Goal: Transaction & Acquisition: Purchase product/service

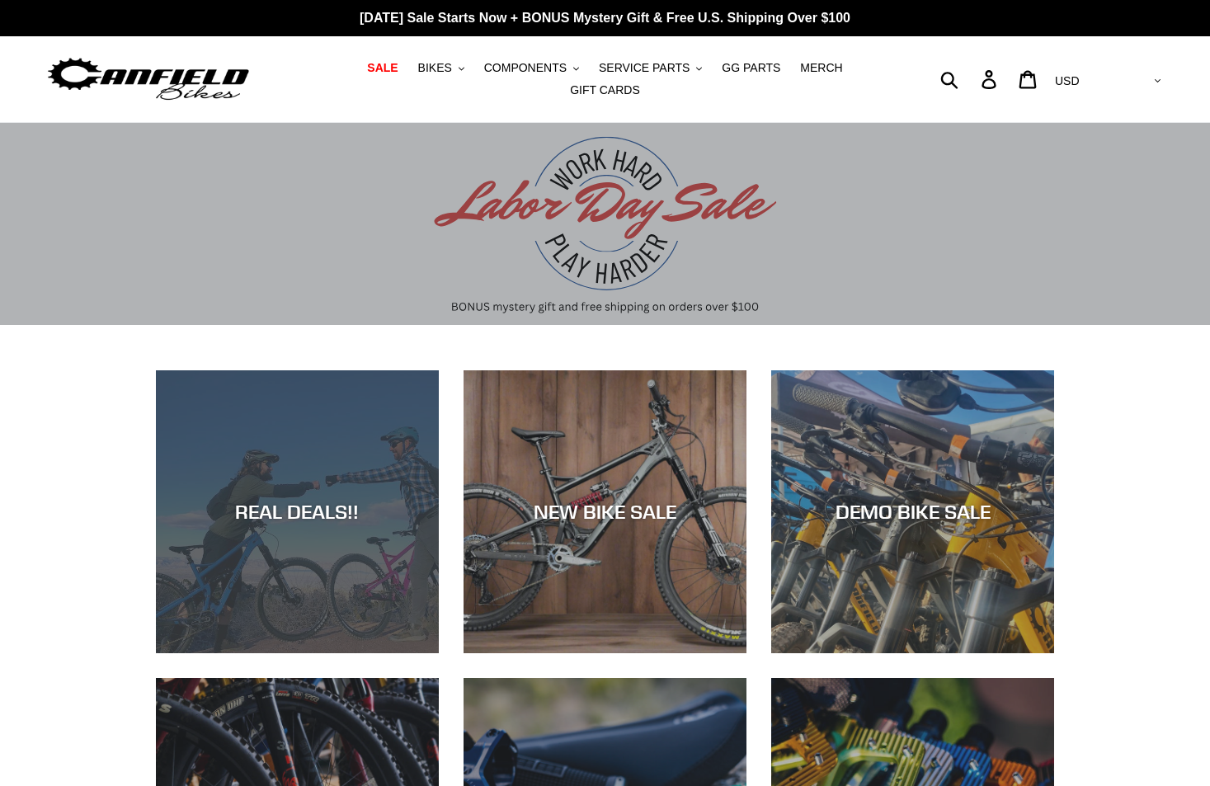
click at [310, 518] on div "REAL DEALS!!" at bounding box center [297, 512] width 283 height 24
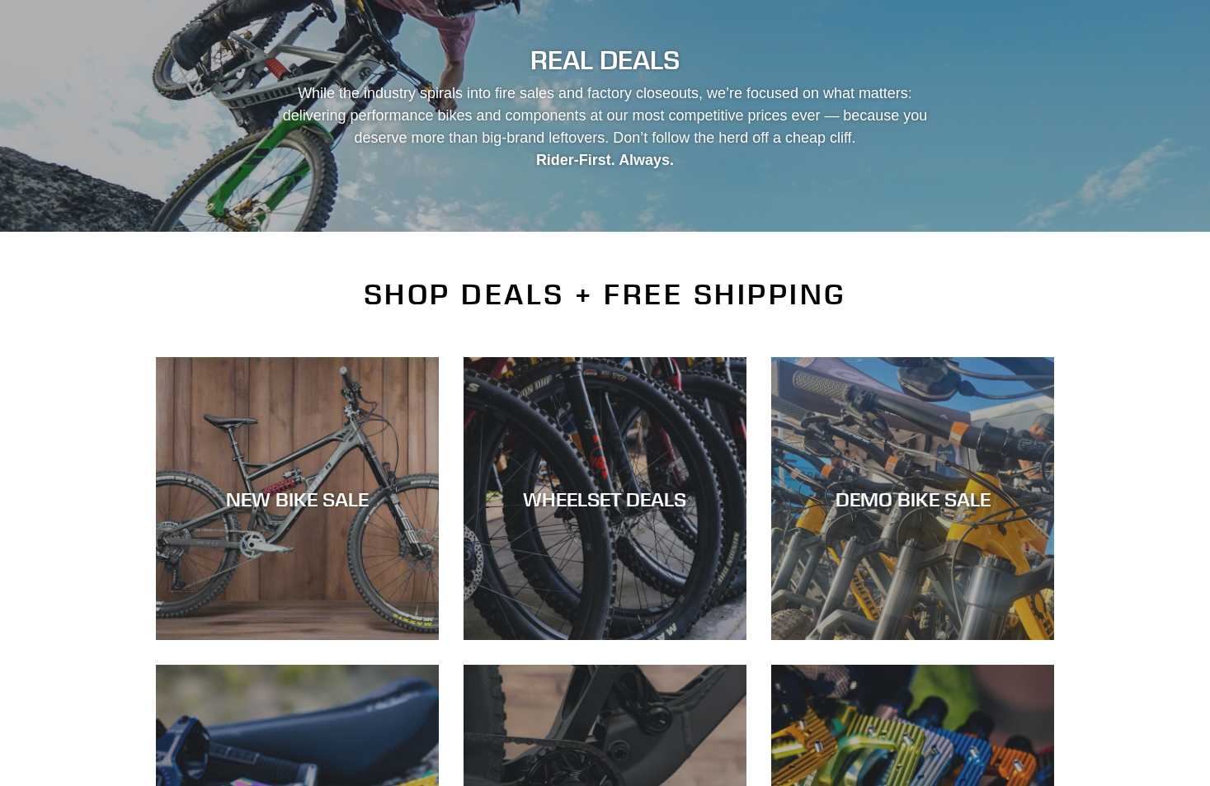
scroll to position [417, 0]
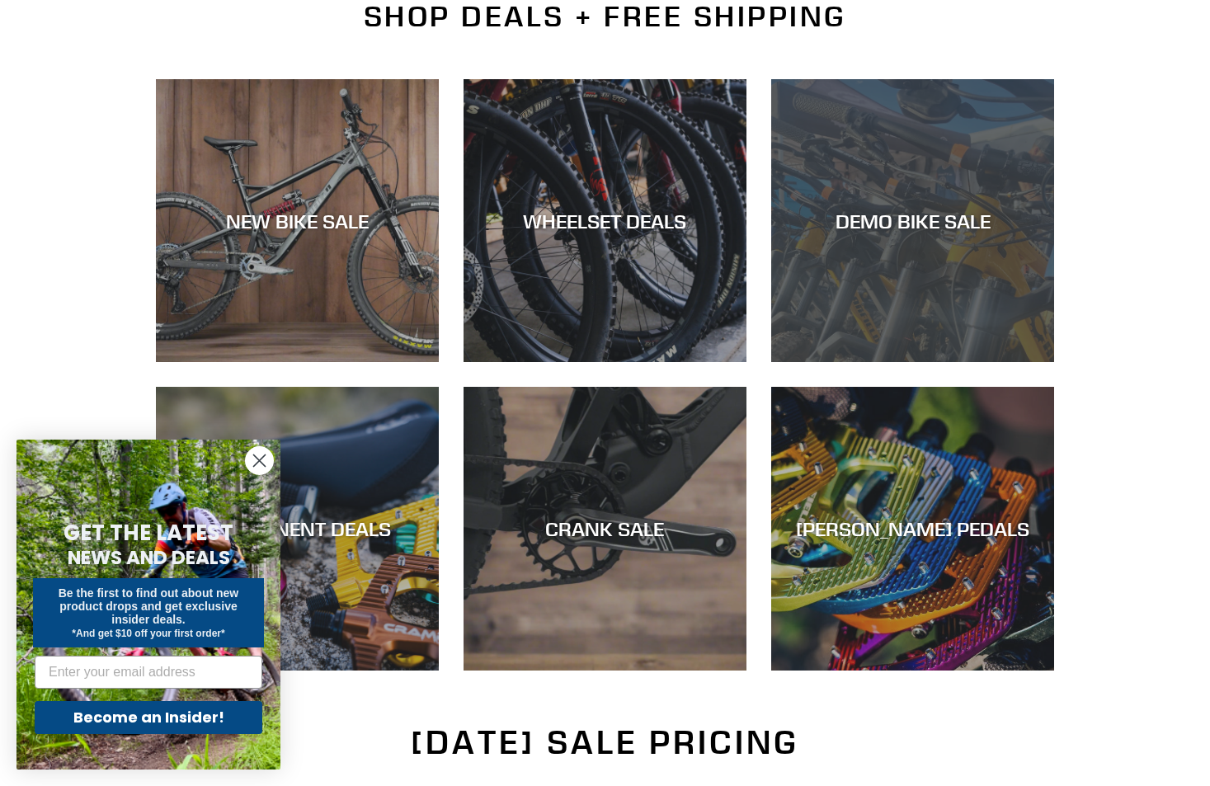
click at [876, 233] on div "DEMO BIKE SALE" at bounding box center [912, 221] width 283 height 24
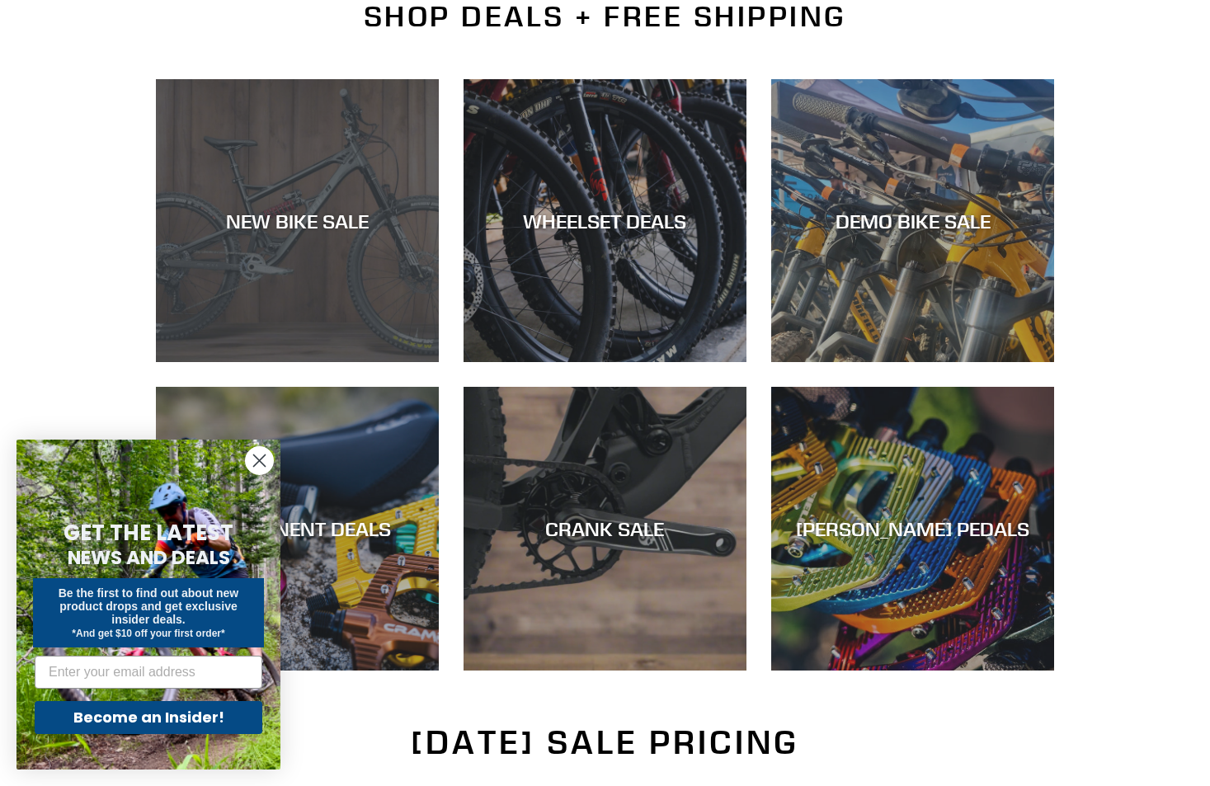
click at [310, 225] on div "NEW BIKE SALE" at bounding box center [297, 221] width 283 height 24
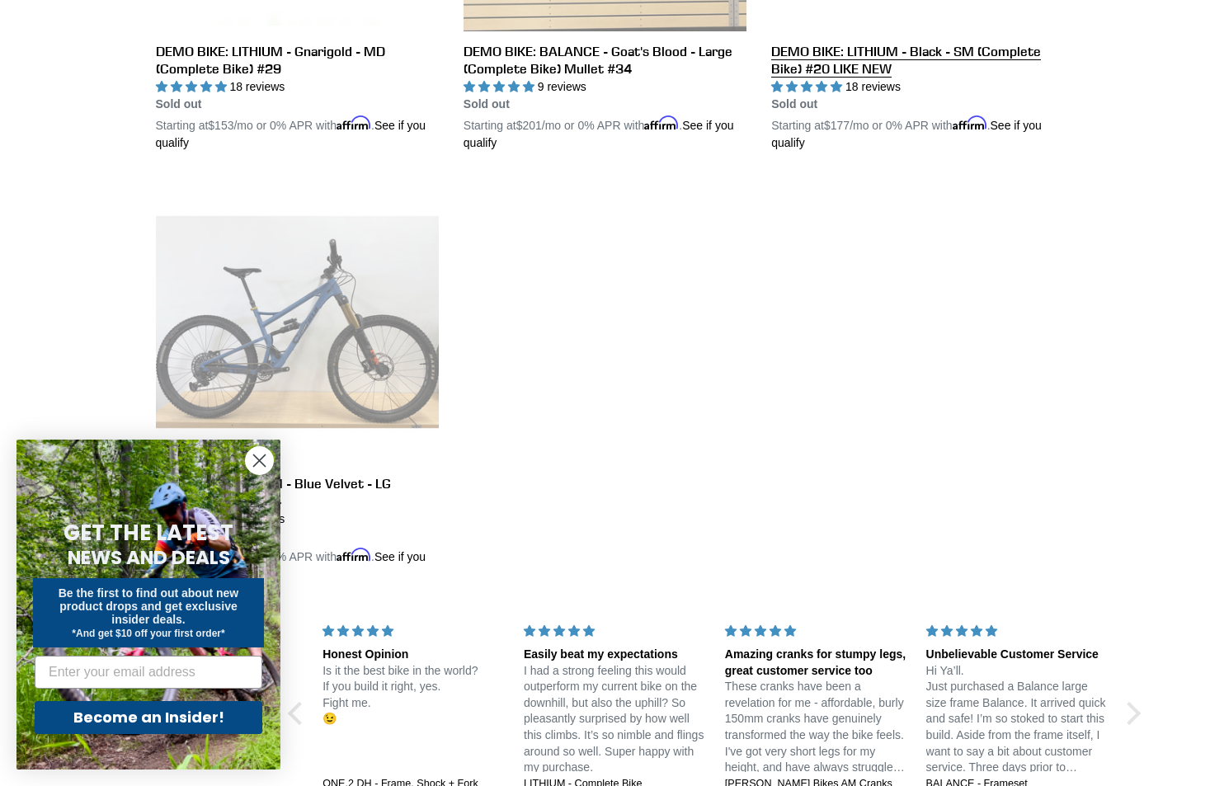
scroll to position [2971, 0]
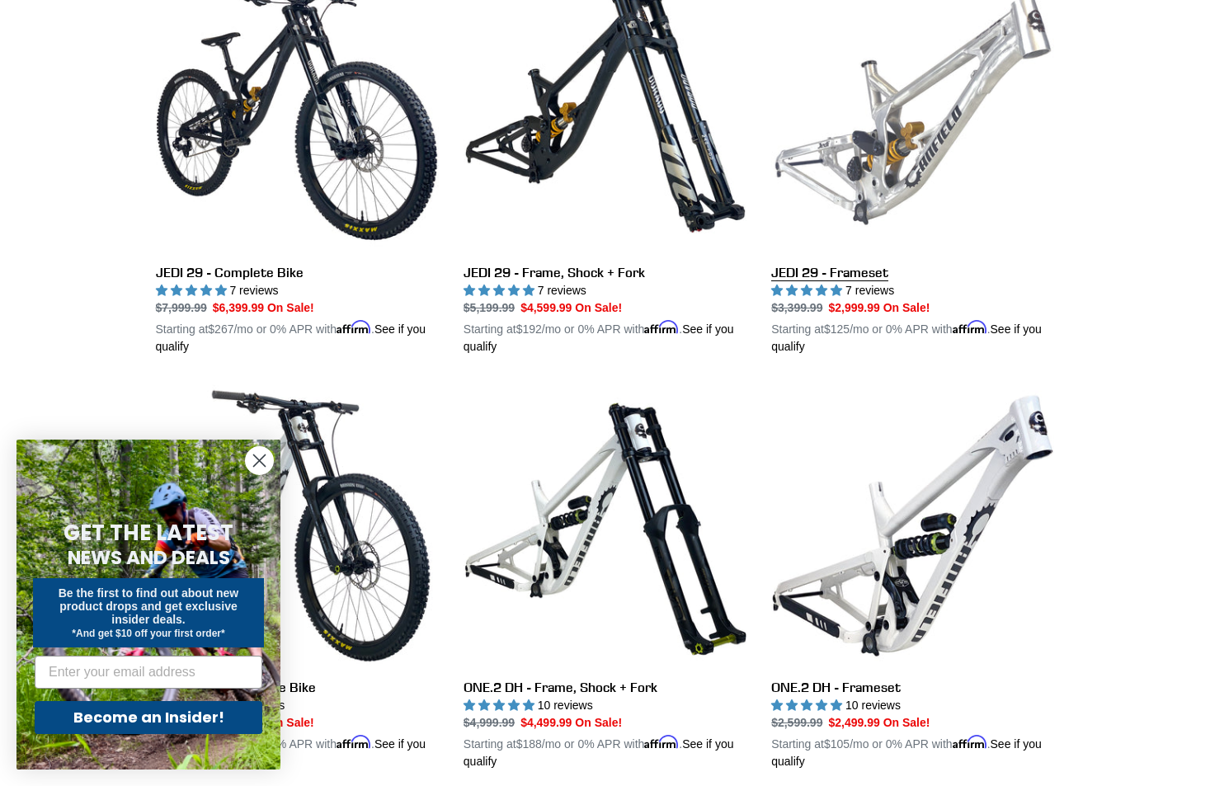
scroll to position [626, 0]
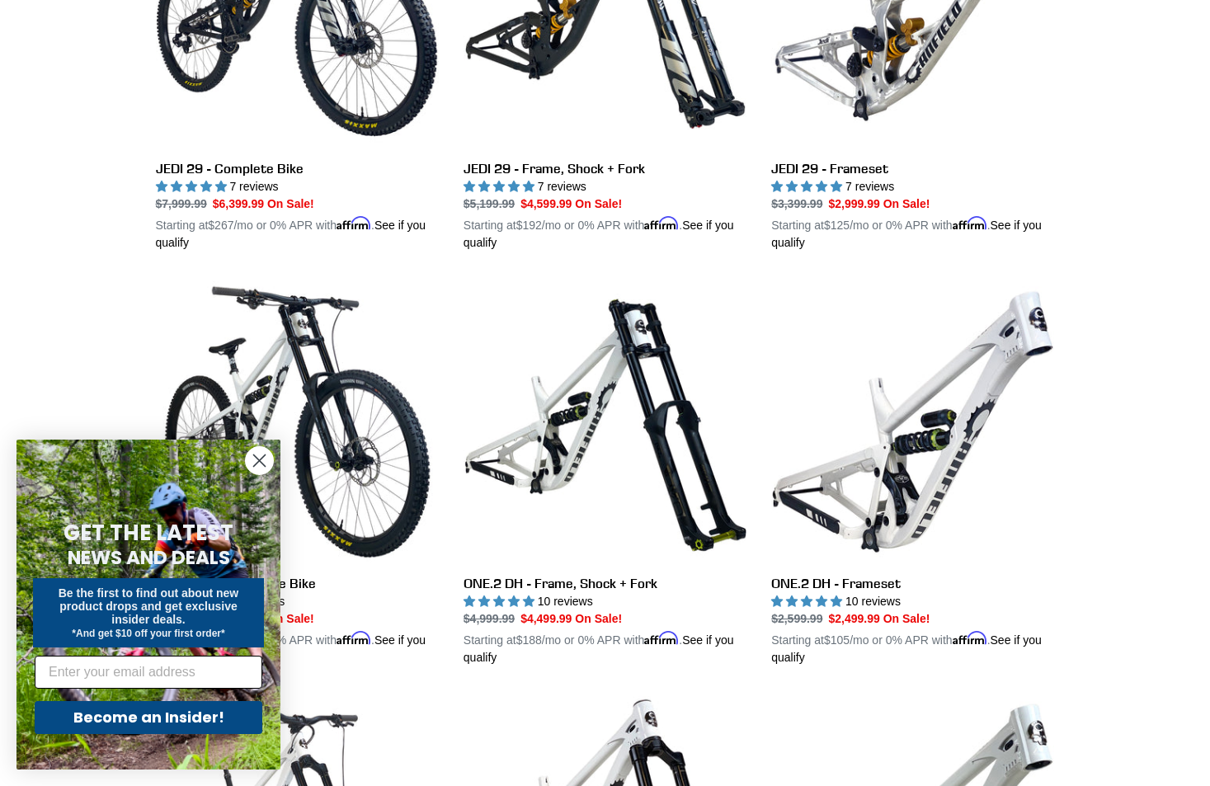
click at [179, 672] on input "Email" at bounding box center [149, 672] width 228 height 33
type input "twowheeldrive@gmail.com"
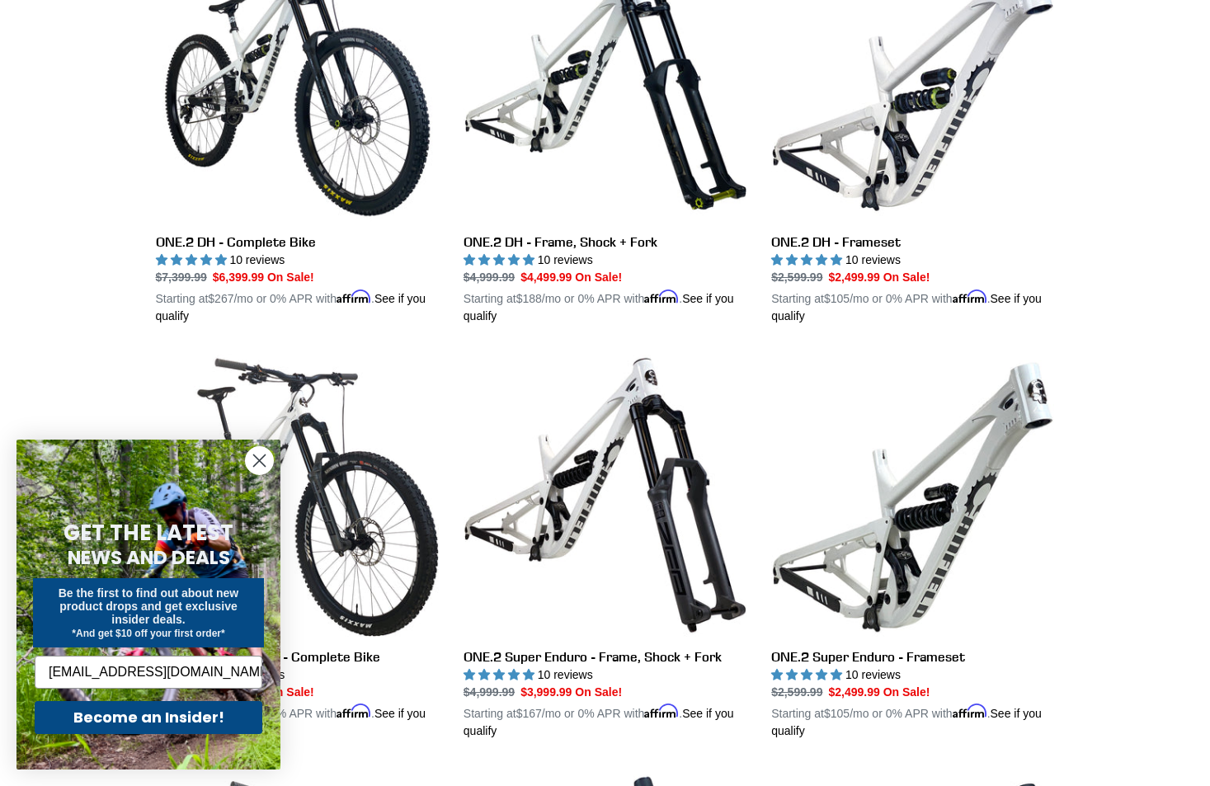
scroll to position [1092, 0]
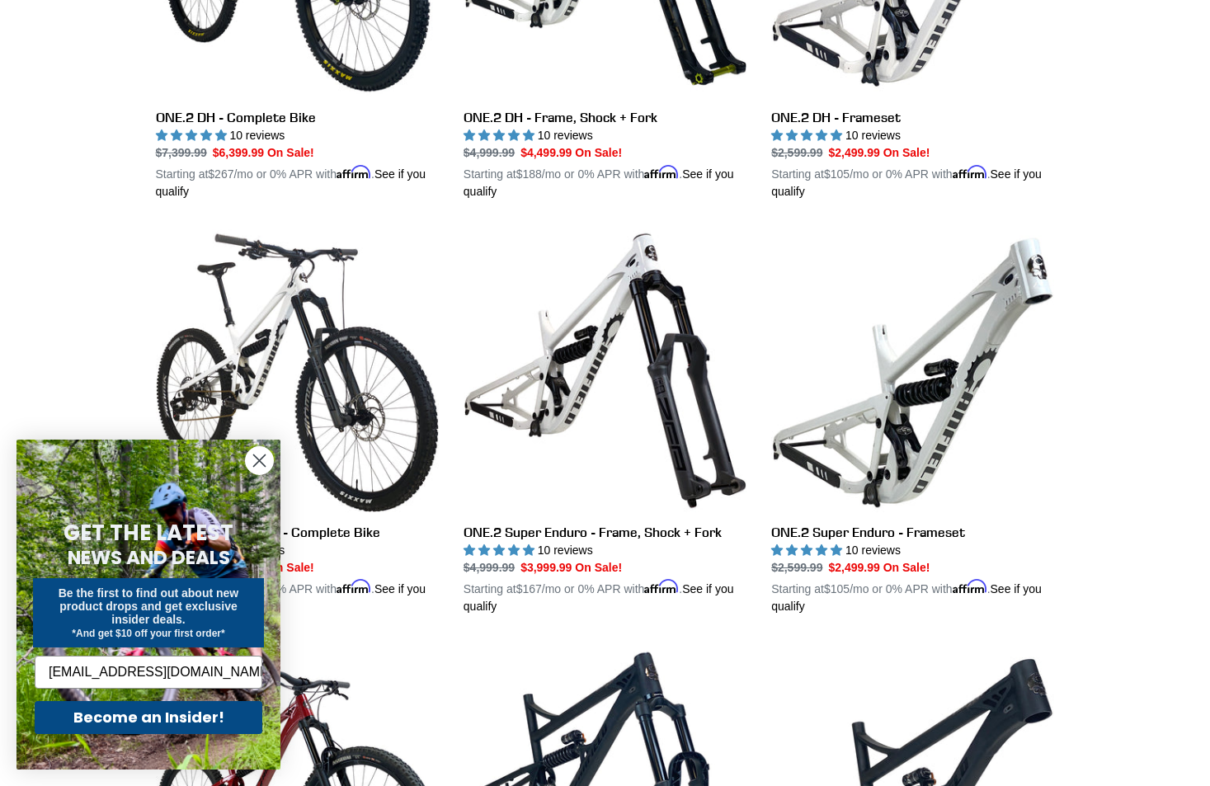
click at [99, 389] on div "Collection: NEW BIKE SALE Filter by All products 275 29er balance BFCM23 BFCM24…" at bounding box center [605, 653] width 1210 height 3244
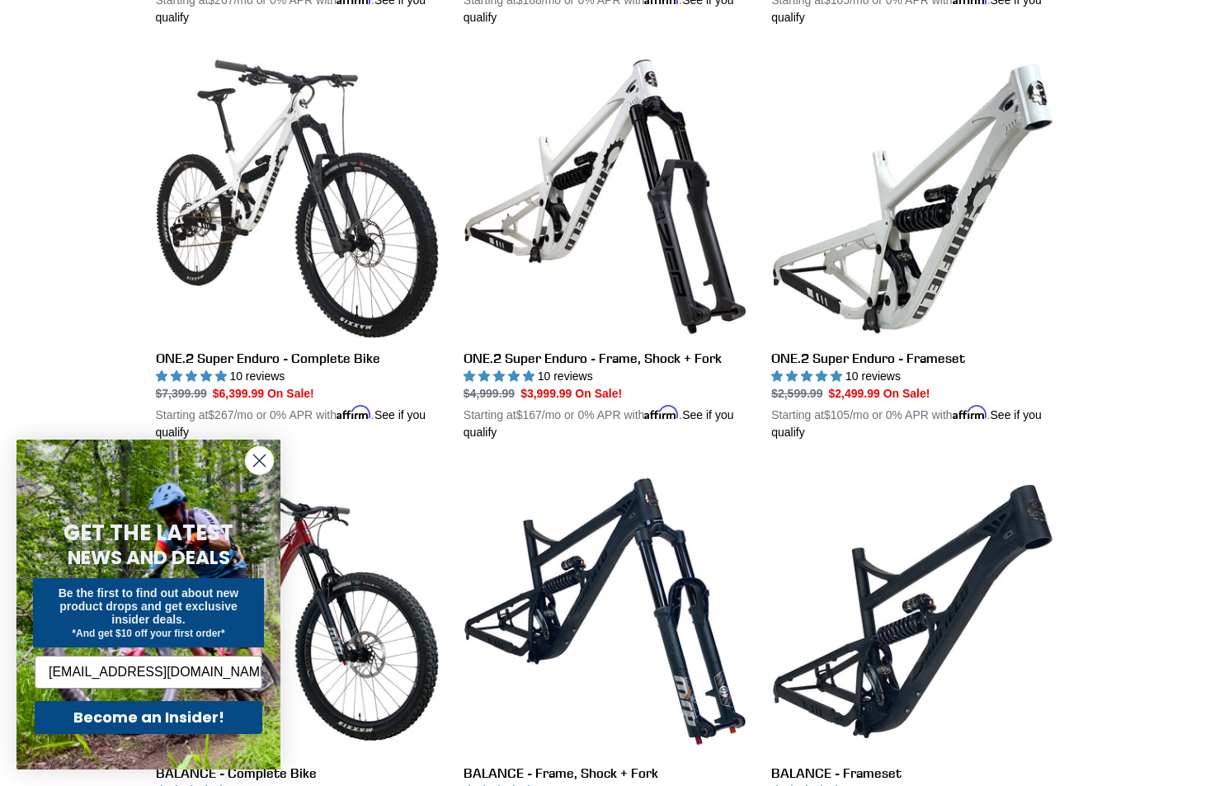
scroll to position [1259, 0]
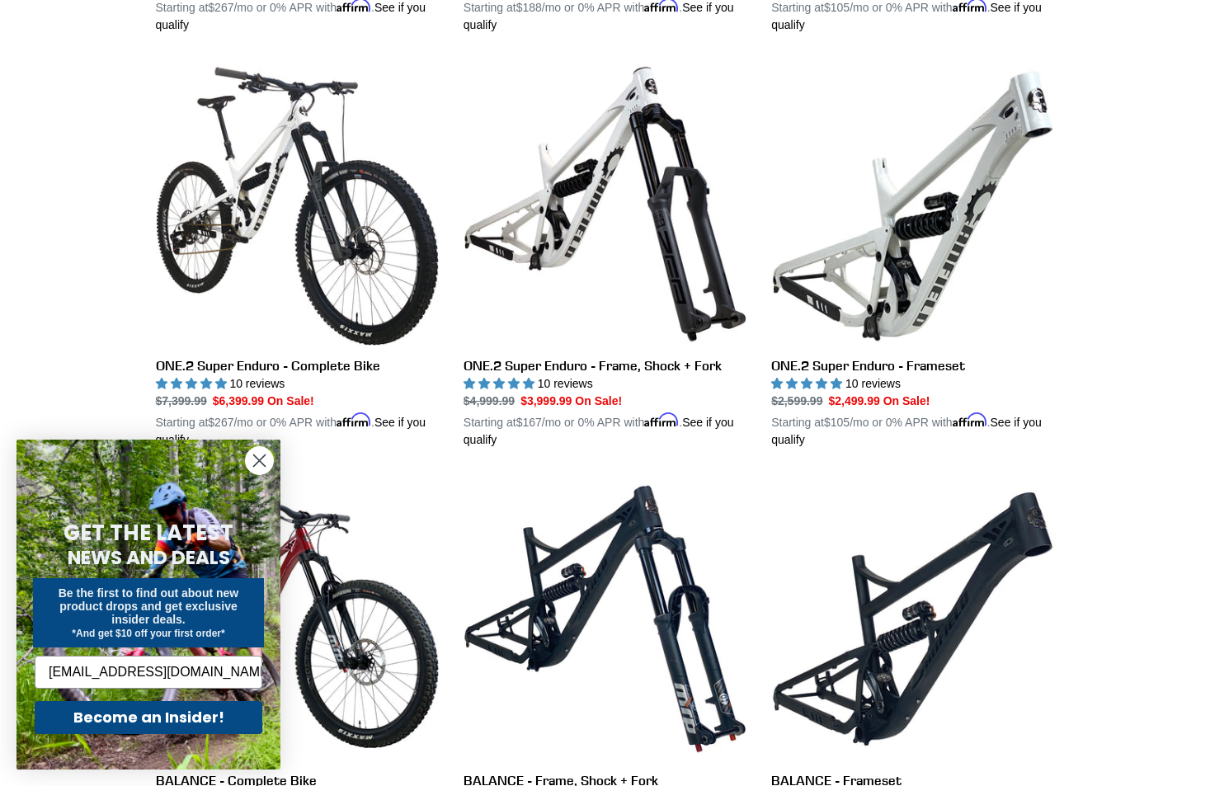
click at [98, 719] on button "Become an Insider!" at bounding box center [149, 717] width 228 height 33
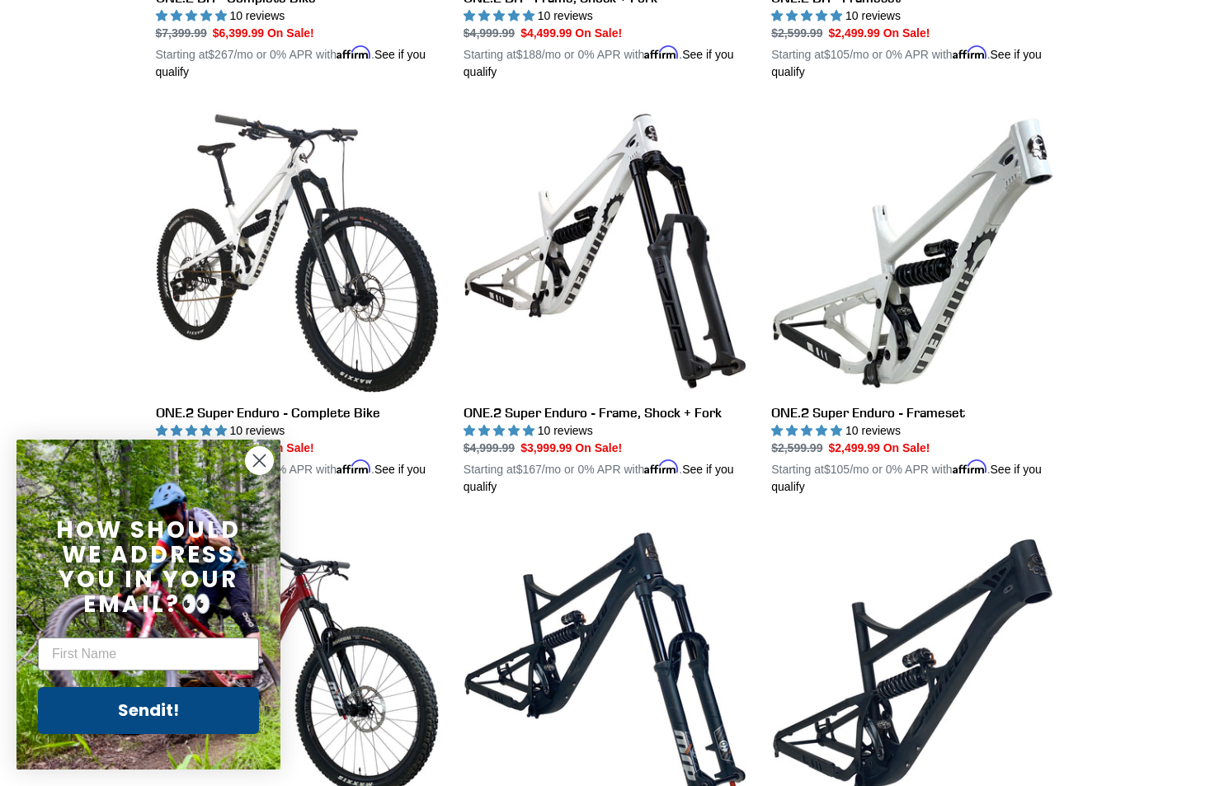
scroll to position [1209, 0]
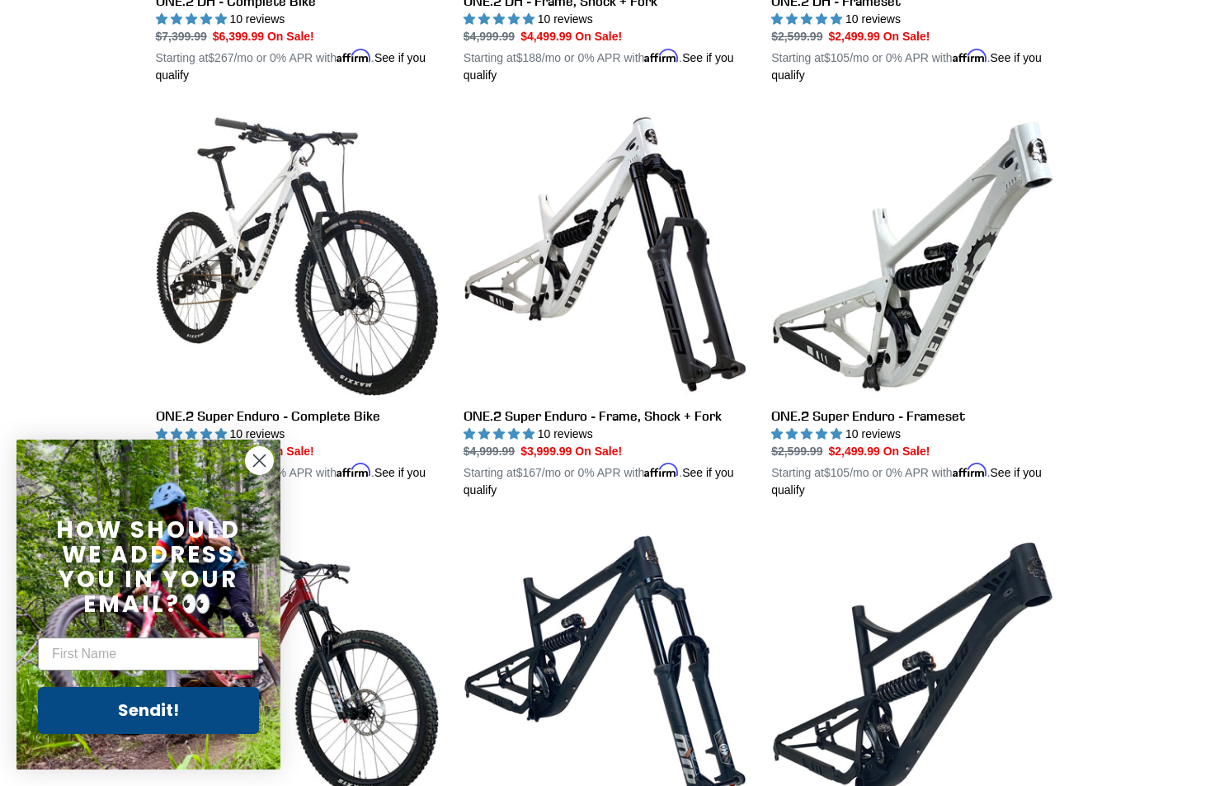
click at [266, 459] on circle "Close dialog" at bounding box center [259, 460] width 27 height 27
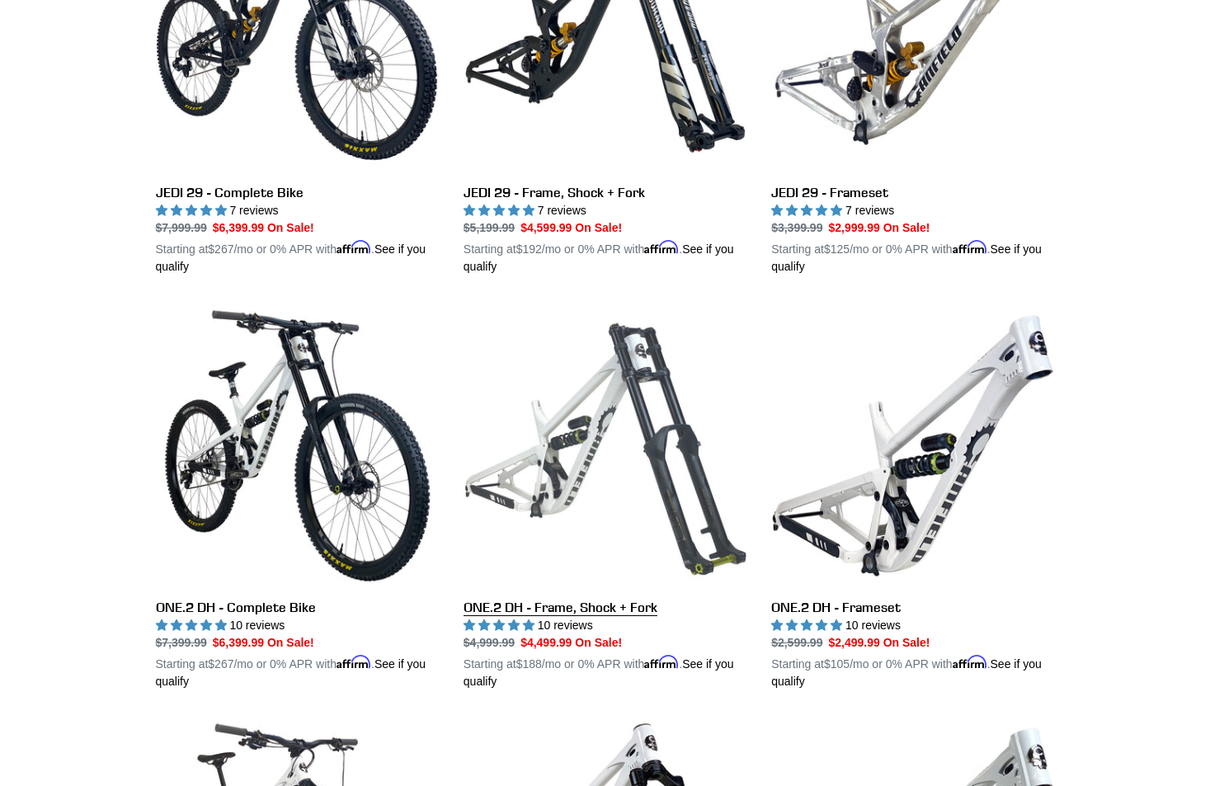
scroll to position [601, 0]
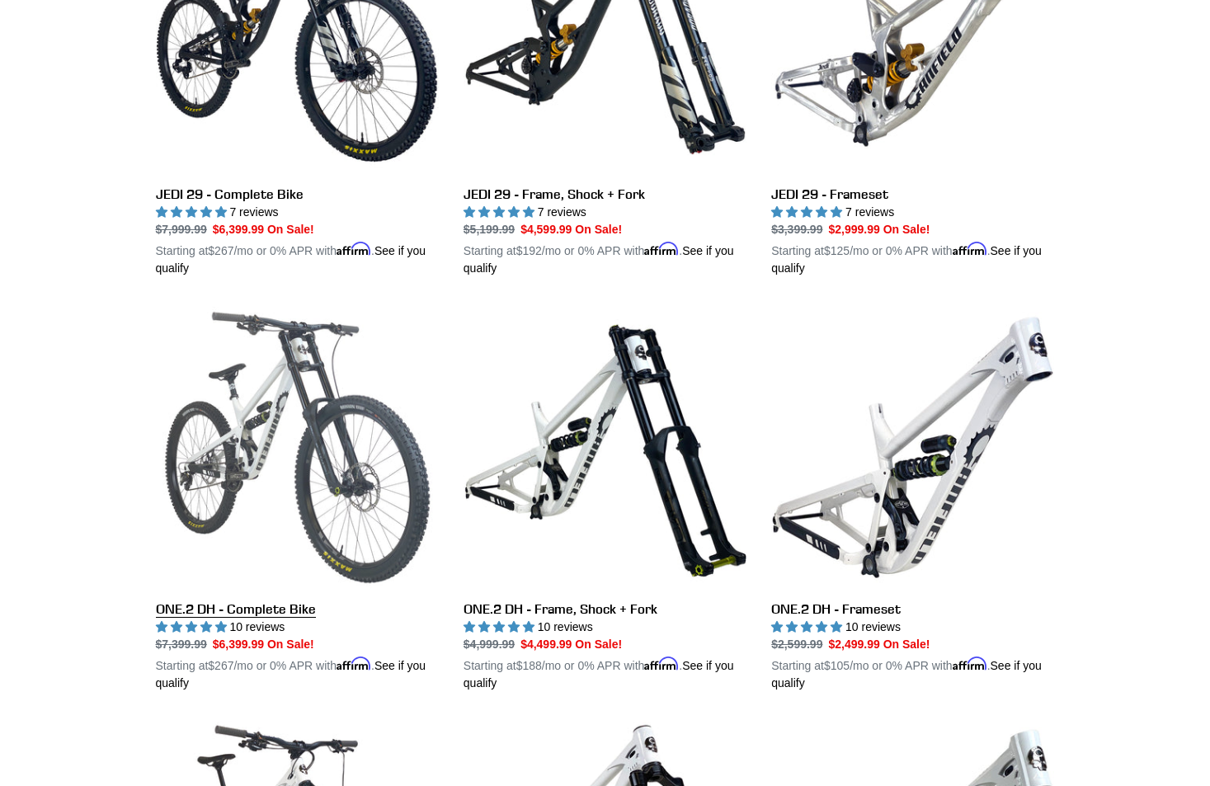
click at [210, 612] on link "ONE.2 DH - Complete Bike" at bounding box center [297, 499] width 283 height 386
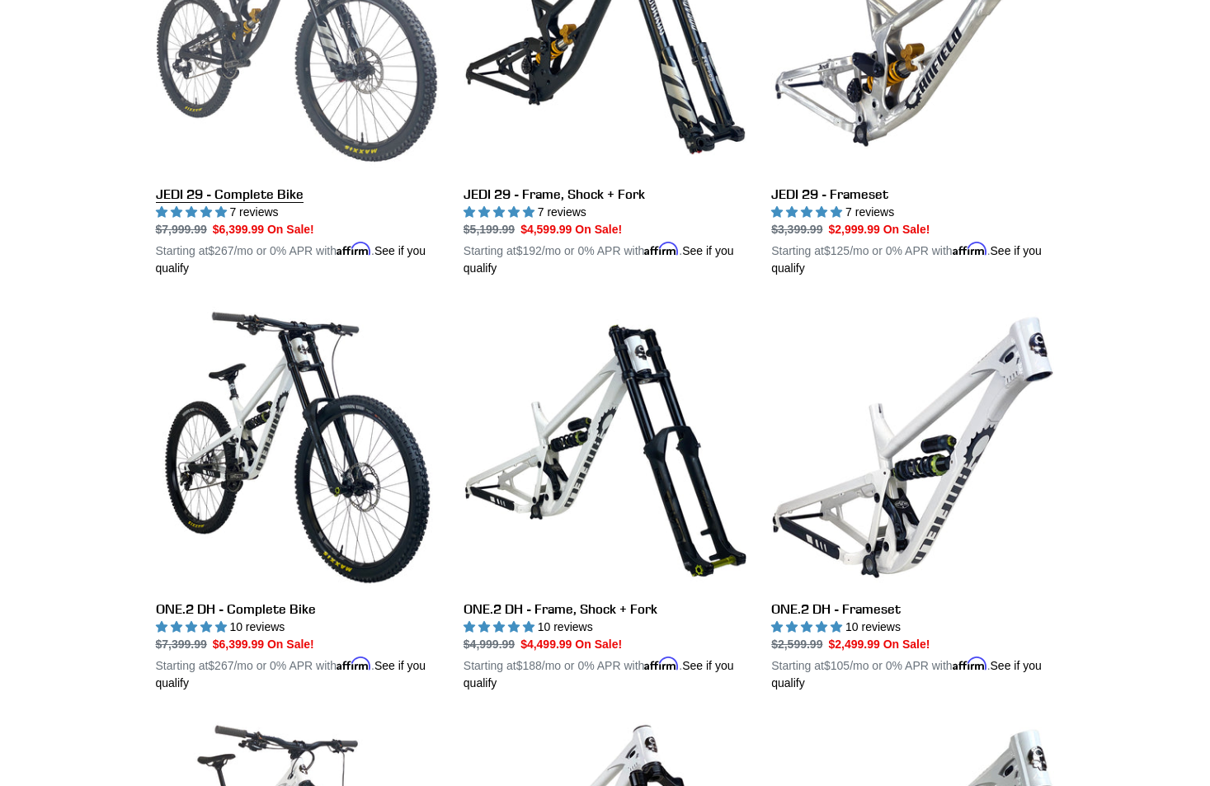
click at [240, 129] on link "JEDI 29 - Complete Bike" at bounding box center [297, 84] width 283 height 386
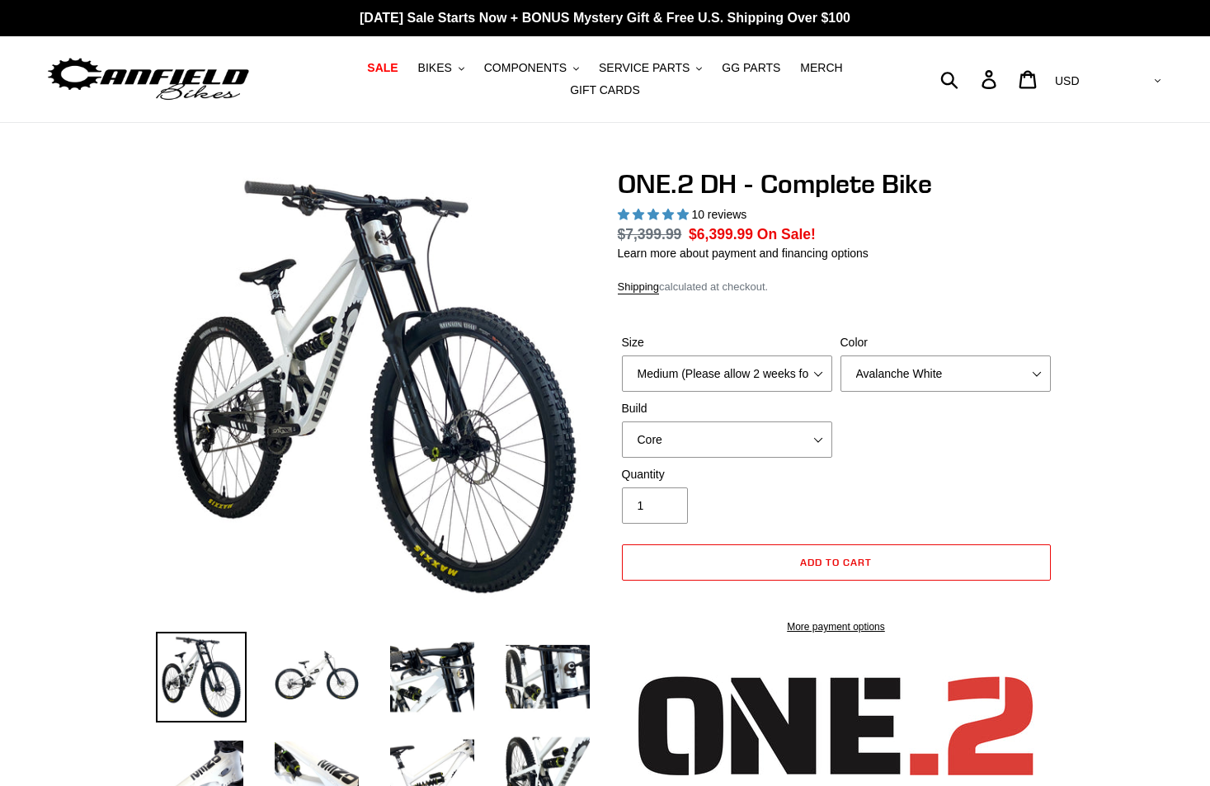
select select "highest-rating"
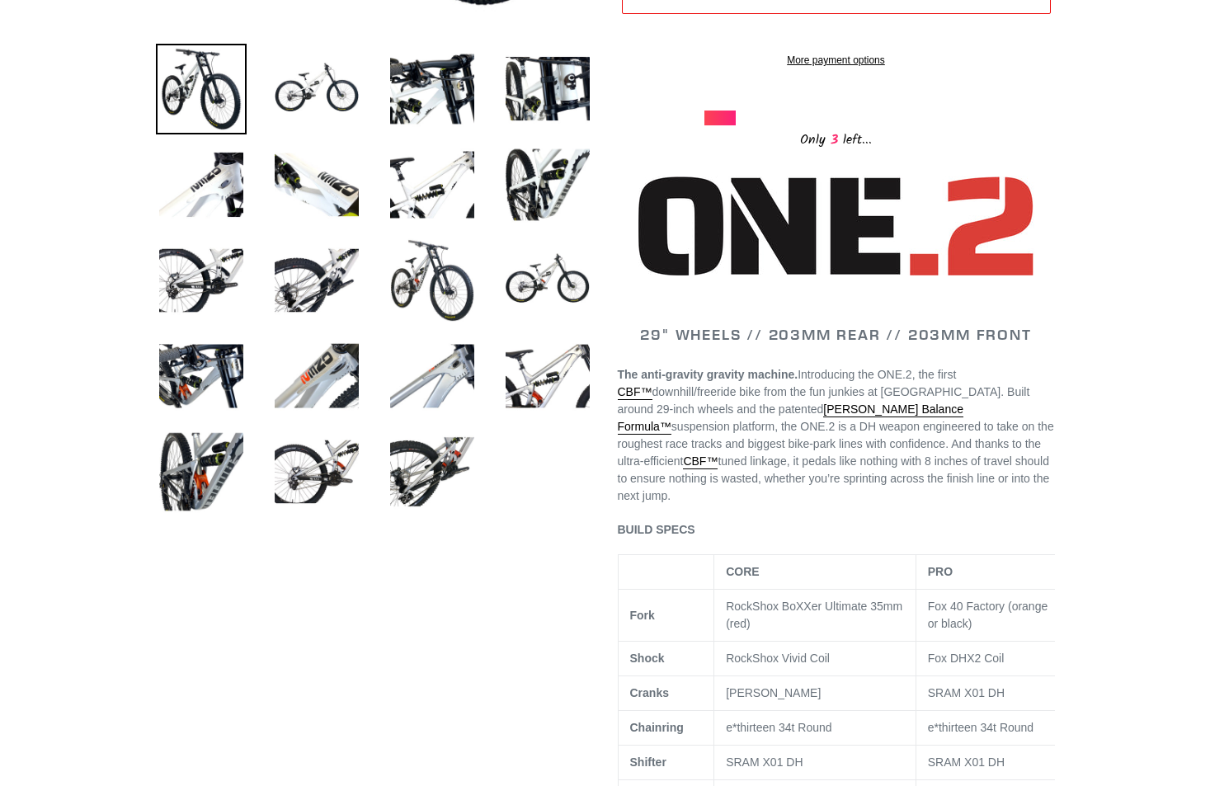
scroll to position [827, 0]
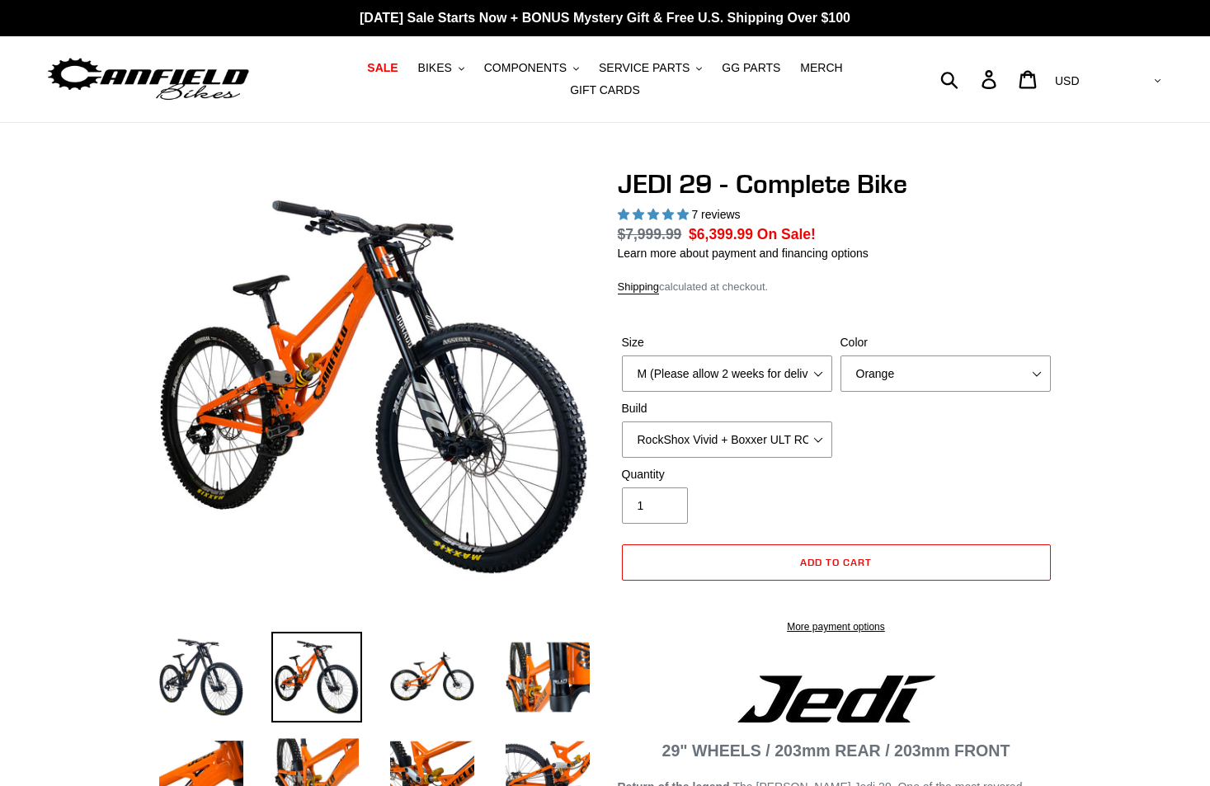
select select "highest-rating"
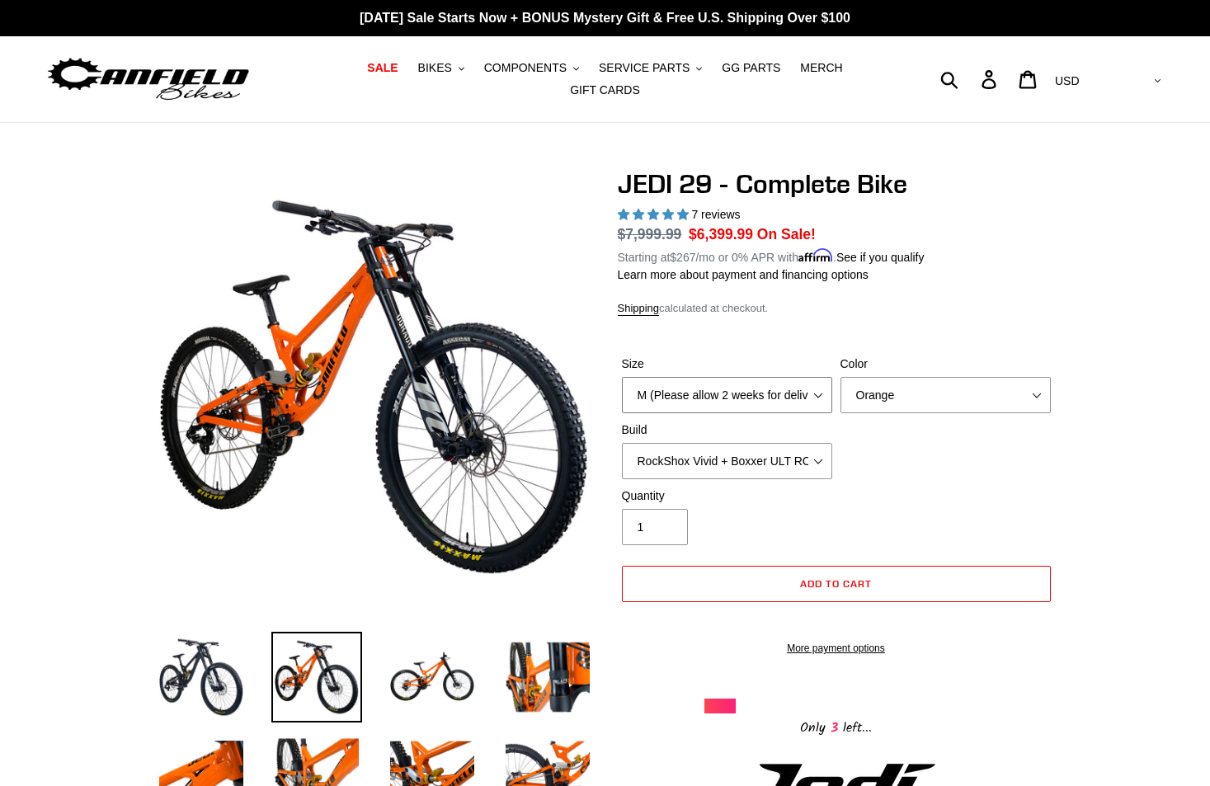
select select "L (Please allow 2 weeks for delivery)"
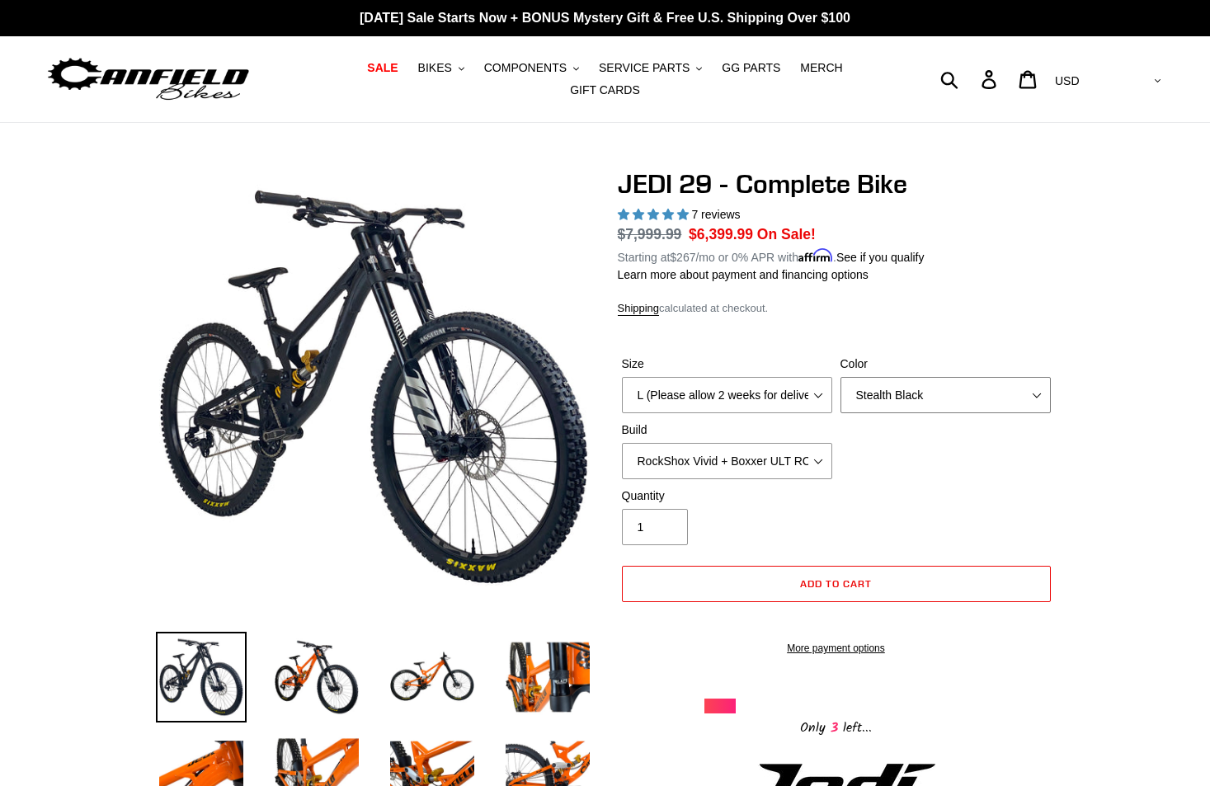
select select "Raw"
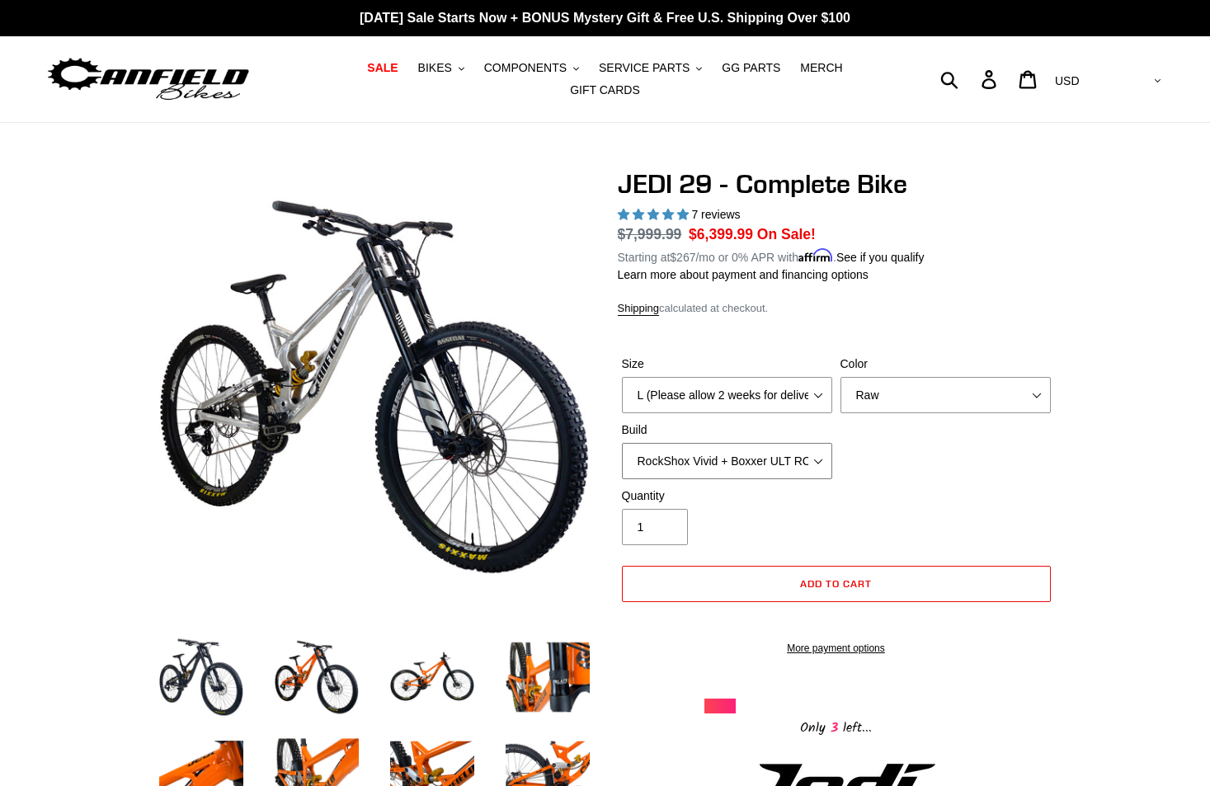
select select "Fox DHX2 + Fox 40 Float Grip 2 203 + SRAM XO"
